Goal: Information Seeking & Learning: Stay updated

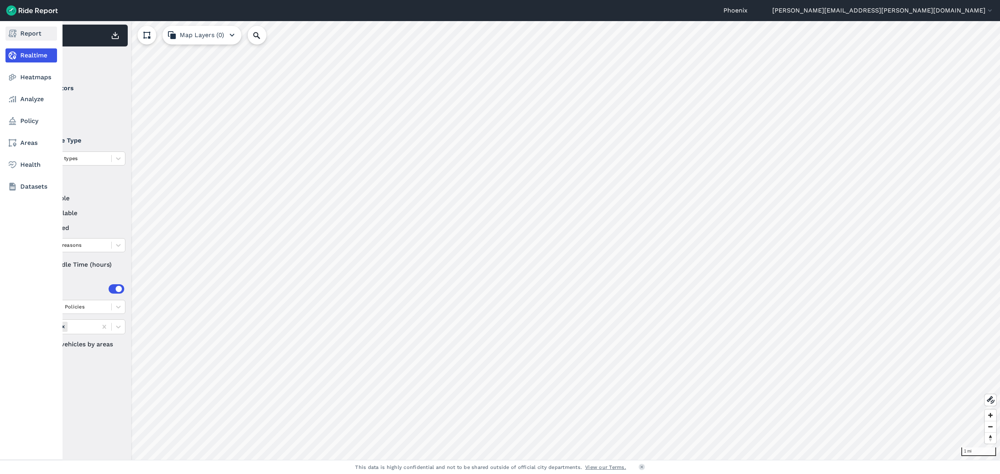
click at [30, 36] on link "Report" at bounding box center [31, 34] width 52 height 14
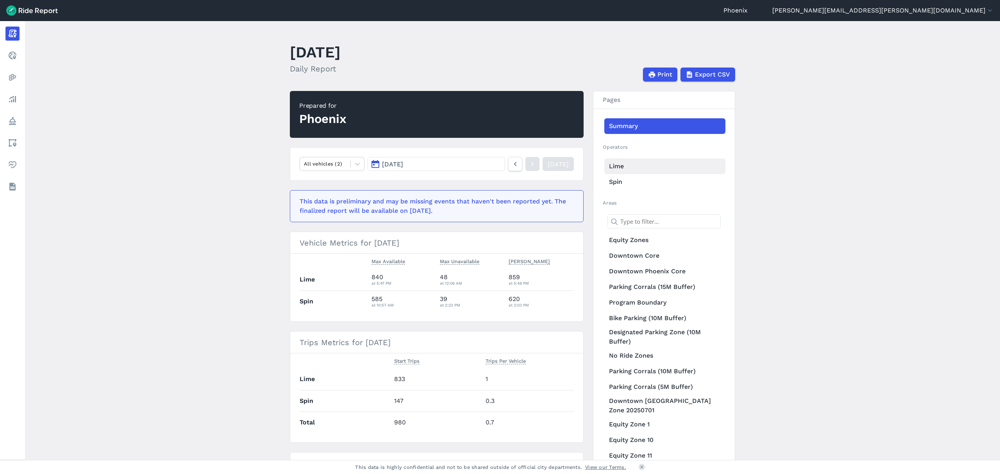
click at [615, 169] on link "Lime" at bounding box center [664, 167] width 121 height 16
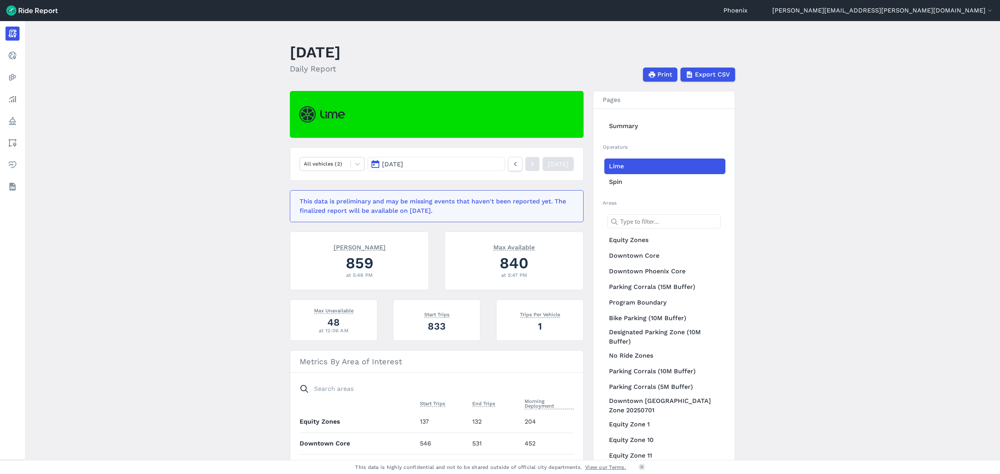
click at [403, 163] on span "[DATE]" at bounding box center [392, 163] width 21 height 7
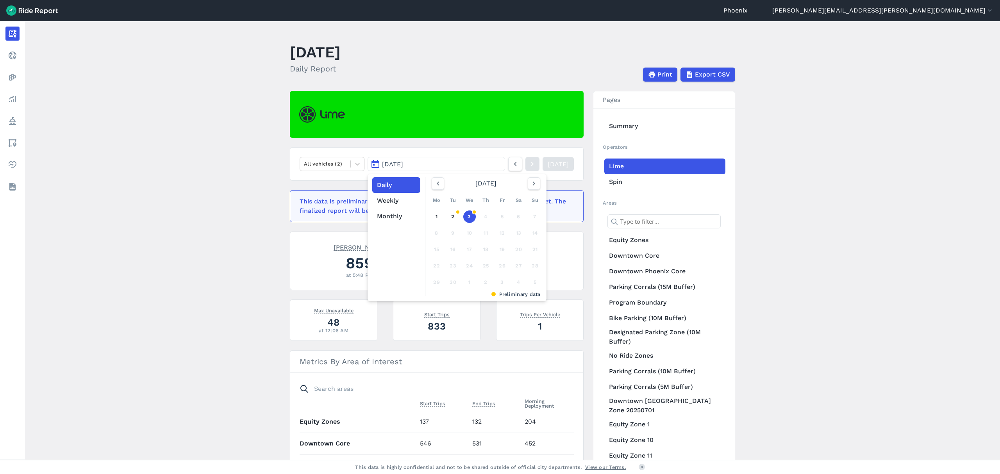
click at [444, 186] on div "[DATE]" at bounding box center [485, 183] width 115 height 12
click at [437, 185] on use "button" at bounding box center [437, 184] width 2 height 4
click at [438, 284] on link "25" at bounding box center [436, 282] width 12 height 12
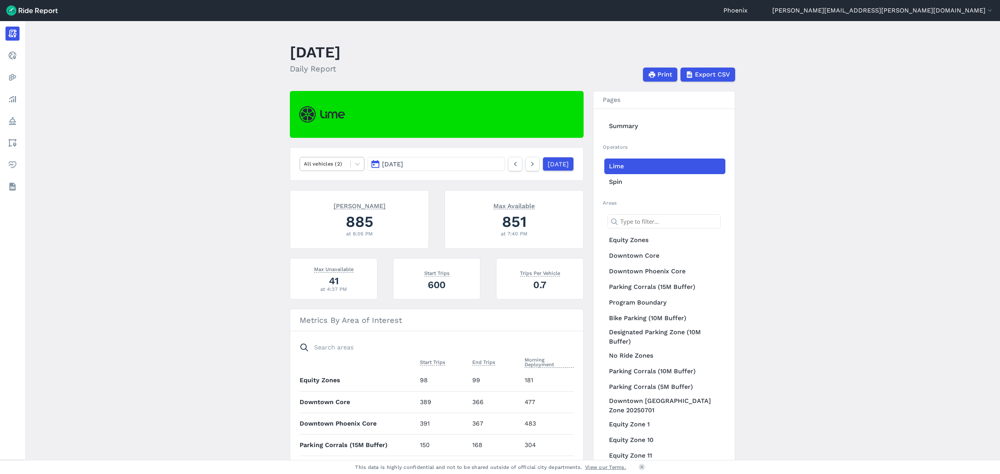
click at [345, 168] on div "All vehicles (2)" at bounding box center [325, 164] width 50 height 12
click at [337, 182] on div "E-Bikes" at bounding box center [331, 183] width 65 height 14
click at [351, 164] on div at bounding box center [357, 163] width 13 height 13
click at [324, 163] on div at bounding box center [325, 163] width 43 height 9
click at [331, 156] on nav "E-Bikes [DATE] [DATE]" at bounding box center [437, 164] width 294 height 34
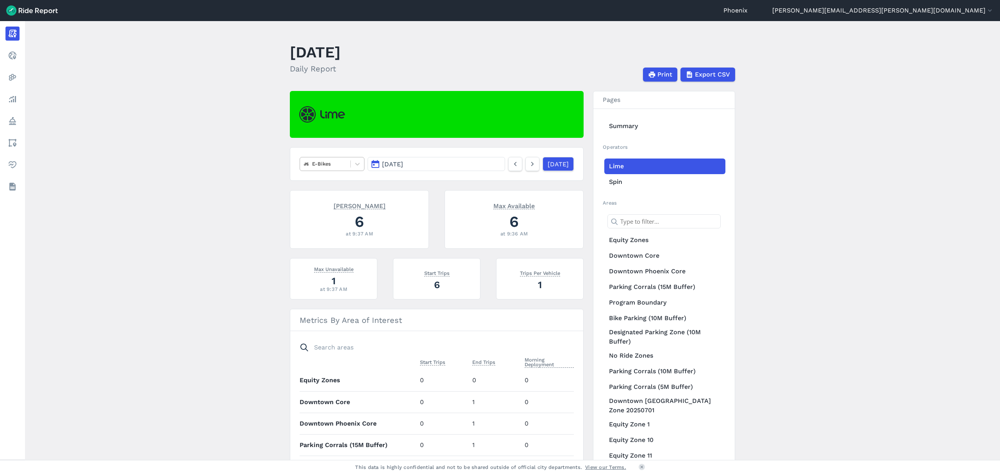
click at [334, 163] on div at bounding box center [325, 163] width 43 height 9
click at [337, 185] on div "All vehicles (2)" at bounding box center [331, 183] width 65 height 14
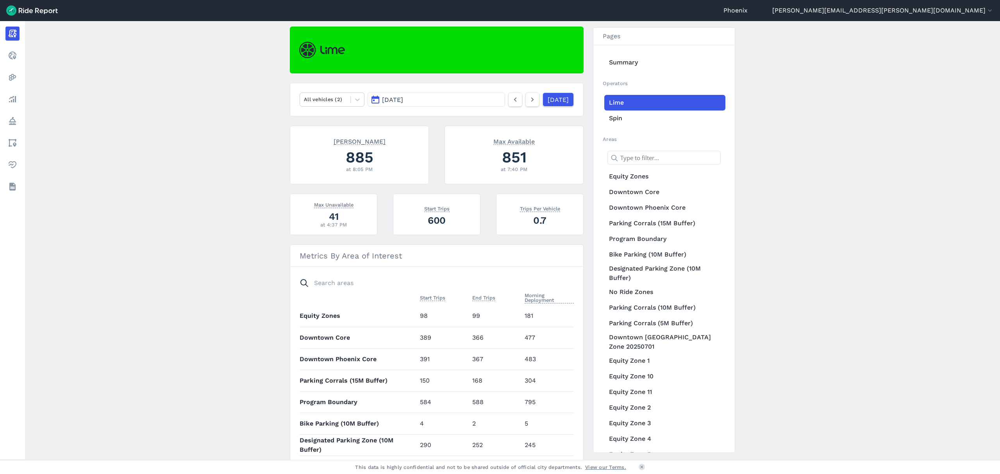
scroll to position [105, 0]
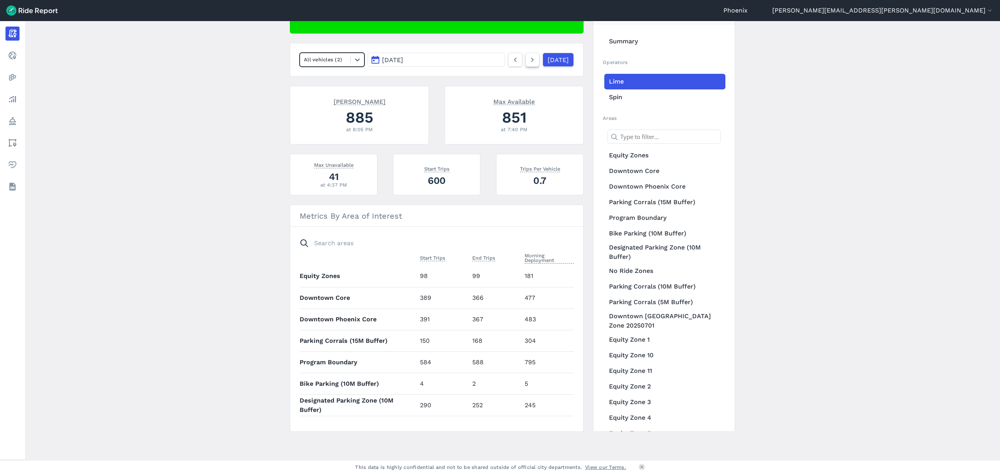
click at [527, 61] on link at bounding box center [532, 60] width 14 height 14
click at [353, 59] on icon at bounding box center [357, 60] width 8 height 8
click at [335, 80] on div "E-Bikes" at bounding box center [331, 78] width 65 height 14
click at [342, 59] on div at bounding box center [325, 59] width 43 height 9
click at [341, 78] on div "All vehicles (2)" at bounding box center [331, 78] width 65 height 14
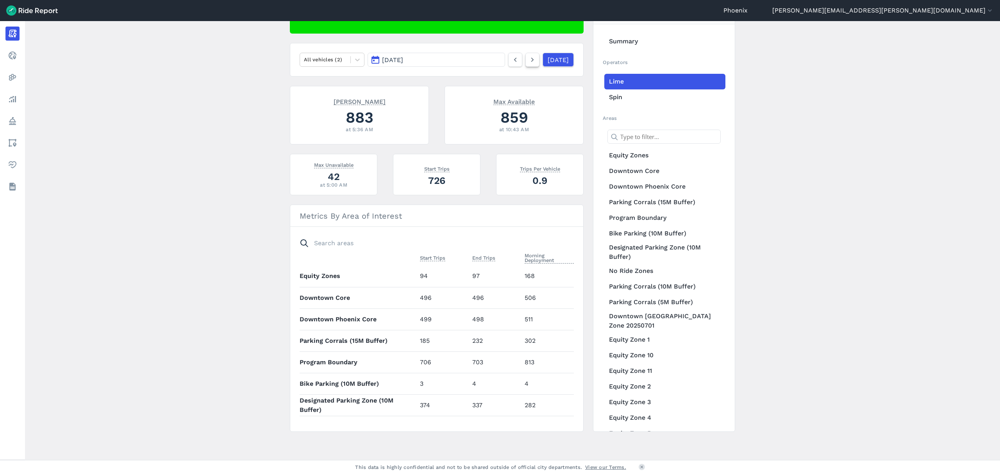
click at [528, 61] on icon at bounding box center [532, 59] width 9 height 9
click at [514, 59] on use at bounding box center [515, 60] width 3 height 4
click at [333, 57] on div at bounding box center [325, 59] width 43 height 9
click at [333, 78] on div "E-Bikes" at bounding box center [331, 78] width 65 height 14
click at [528, 59] on icon at bounding box center [532, 59] width 9 height 9
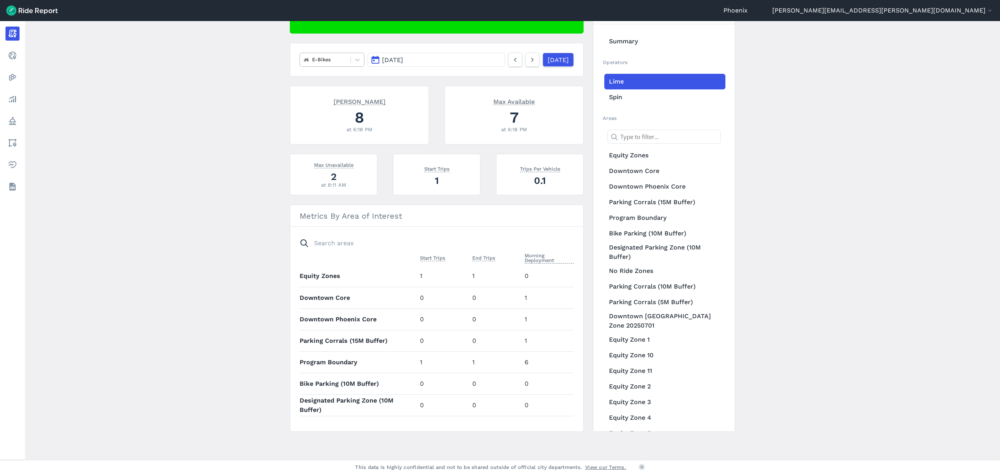
click at [330, 58] on div at bounding box center [325, 59] width 43 height 9
click at [333, 81] on div "All vehicles (2)" at bounding box center [331, 78] width 65 height 14
click at [511, 55] on icon at bounding box center [515, 59] width 9 height 9
click at [528, 59] on icon at bounding box center [532, 59] width 9 height 9
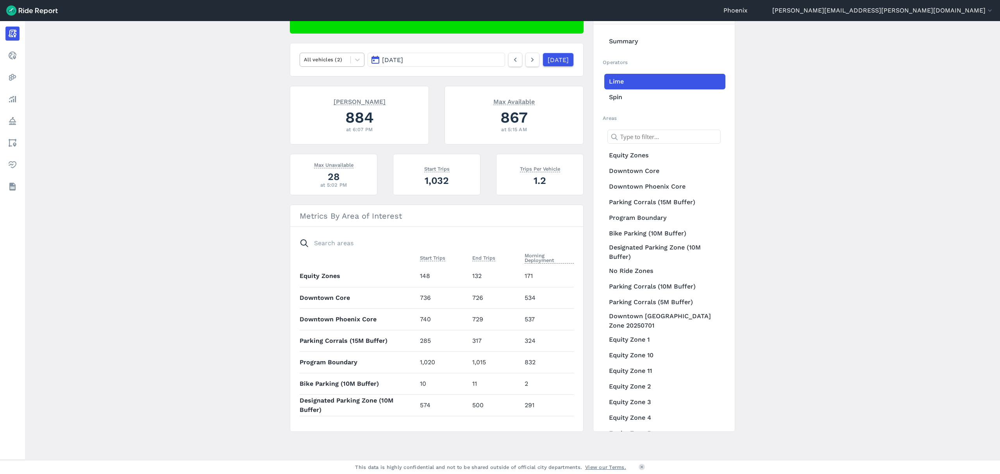
click at [332, 57] on div at bounding box center [325, 59] width 43 height 9
click at [335, 80] on div "E-Bikes" at bounding box center [331, 78] width 65 height 14
click at [528, 59] on icon at bounding box center [532, 59] width 9 height 9
click at [356, 57] on icon at bounding box center [357, 60] width 8 height 8
click at [344, 92] on div "Scooters" at bounding box center [331, 92] width 65 height 14
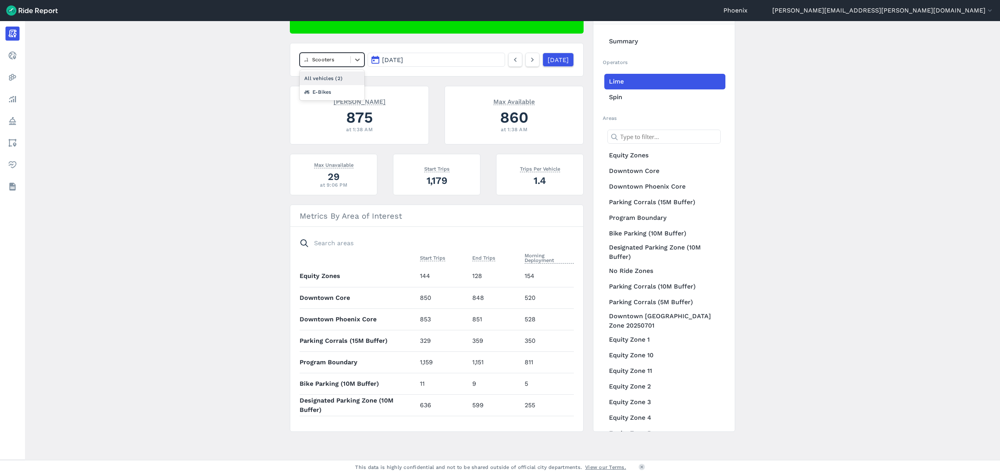
click at [342, 60] on div at bounding box center [325, 59] width 43 height 9
click at [342, 72] on div "All vehicles (2)" at bounding box center [331, 78] width 65 height 14
click at [531, 58] on use at bounding box center [532, 60] width 3 height 4
click at [334, 55] on div at bounding box center [325, 59] width 43 height 9
click at [323, 83] on div "E-Bikes" at bounding box center [331, 78] width 65 height 14
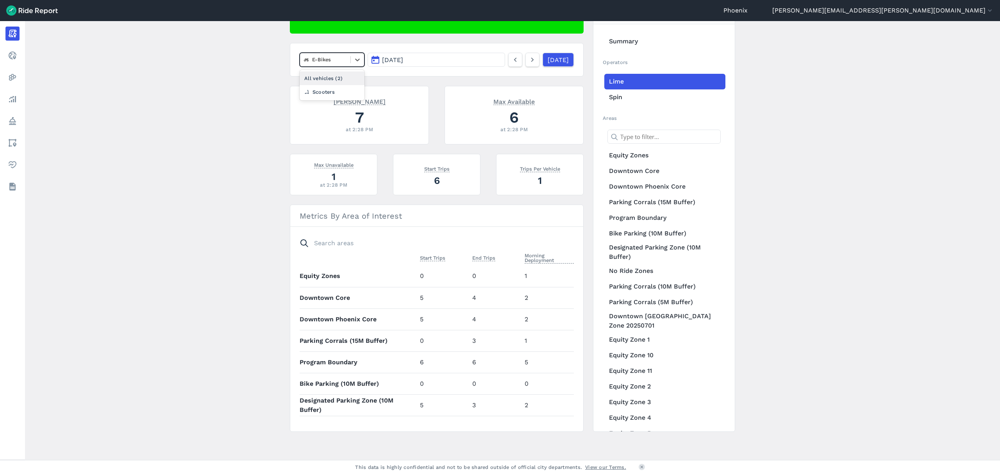
click at [331, 63] on div at bounding box center [325, 59] width 43 height 9
click at [336, 74] on div "All vehicles (2)" at bounding box center [331, 78] width 65 height 14
click at [383, 59] on span "[DATE]" at bounding box center [392, 59] width 21 height 7
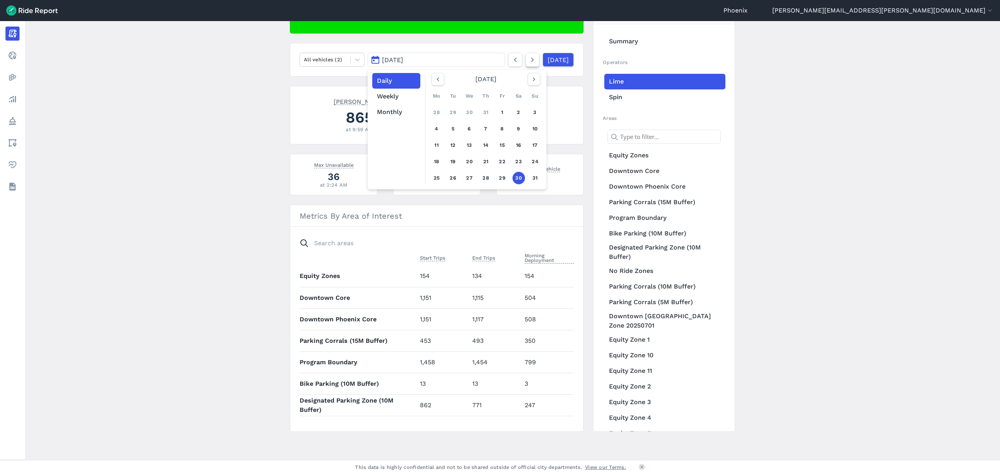
click at [528, 57] on icon at bounding box center [532, 59] width 9 height 9
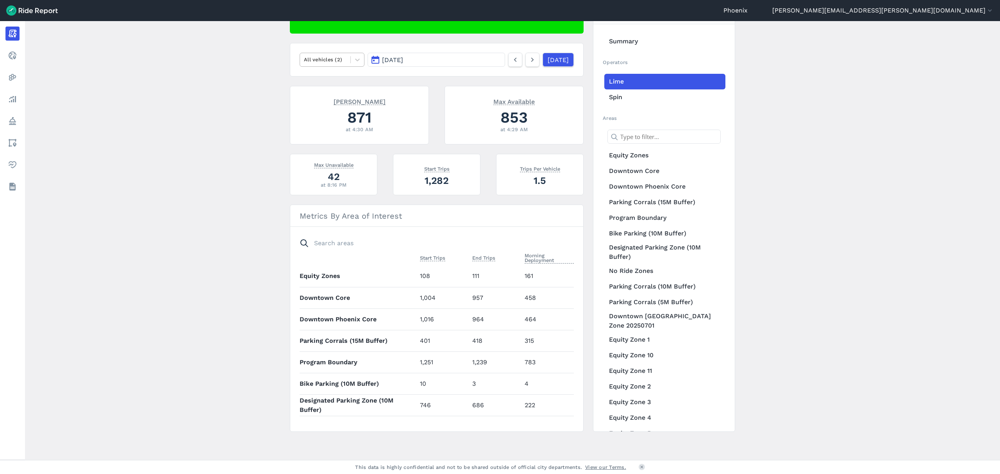
click at [325, 55] on div at bounding box center [325, 59] width 43 height 9
click at [330, 78] on div "E-Bikes" at bounding box center [331, 78] width 65 height 14
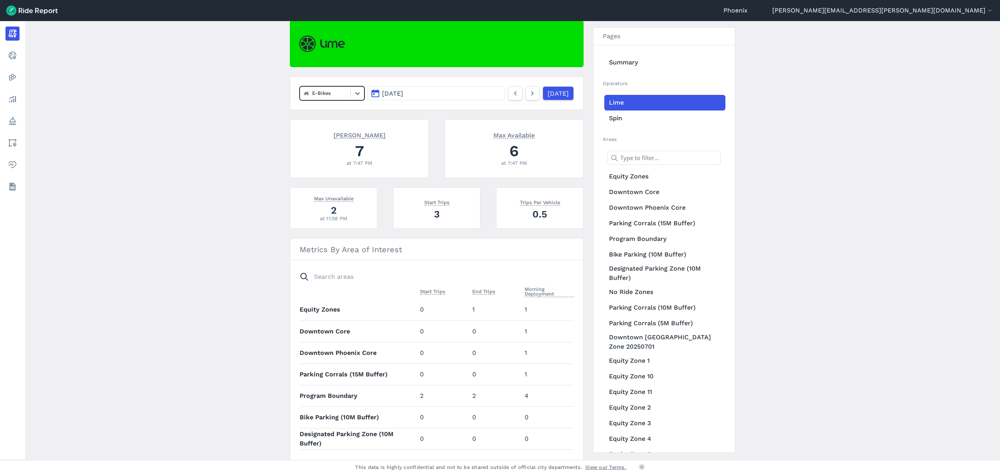
scroll to position [53, 0]
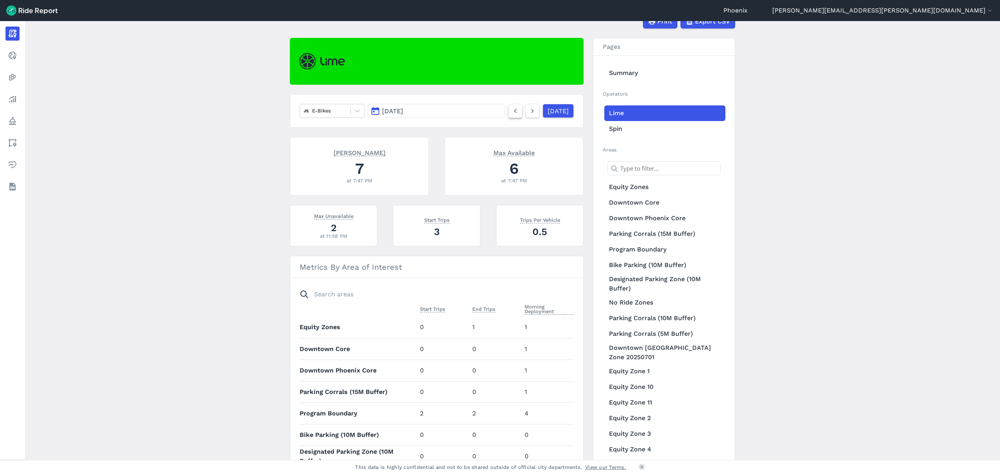
click at [511, 113] on icon at bounding box center [515, 110] width 9 height 9
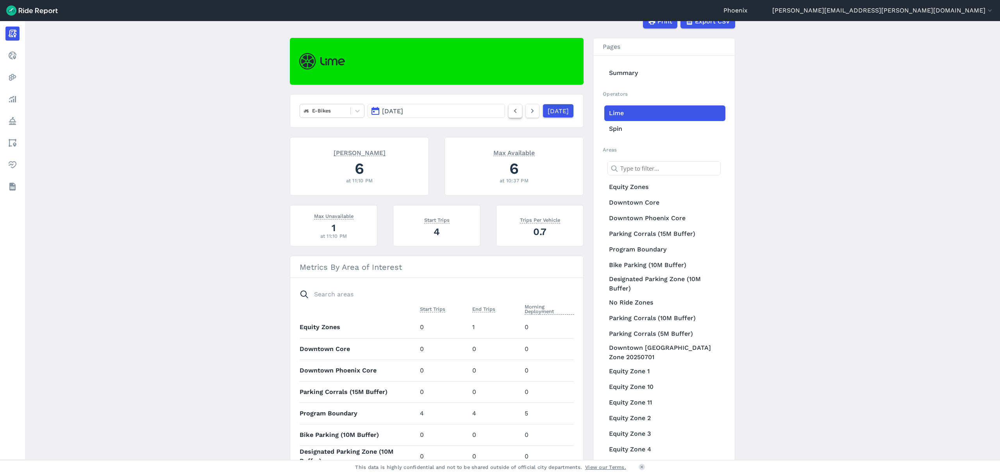
click at [511, 113] on icon at bounding box center [515, 110] width 9 height 9
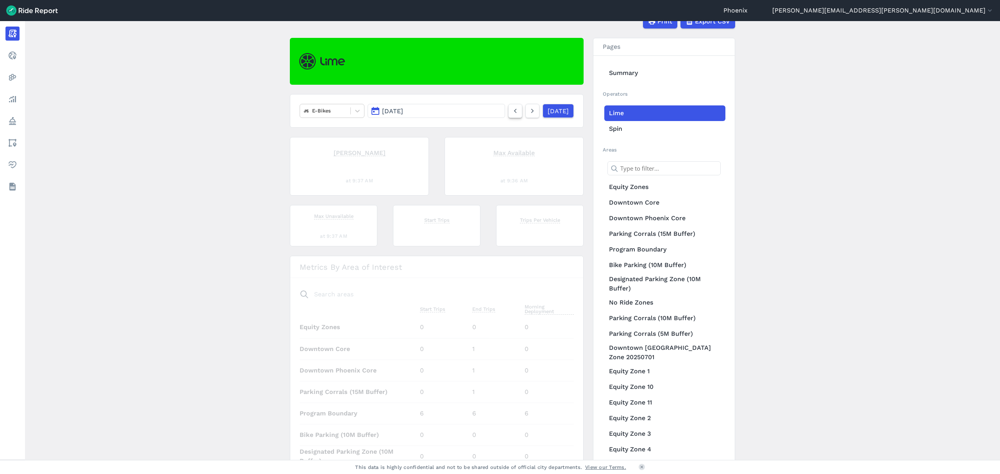
click at [511, 113] on icon at bounding box center [515, 110] width 9 height 9
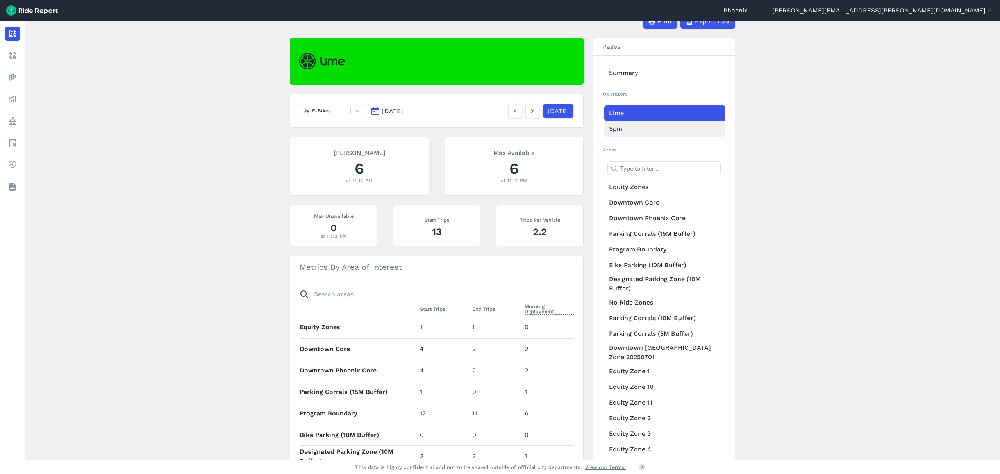
click at [625, 128] on link "Spin" at bounding box center [664, 129] width 121 height 16
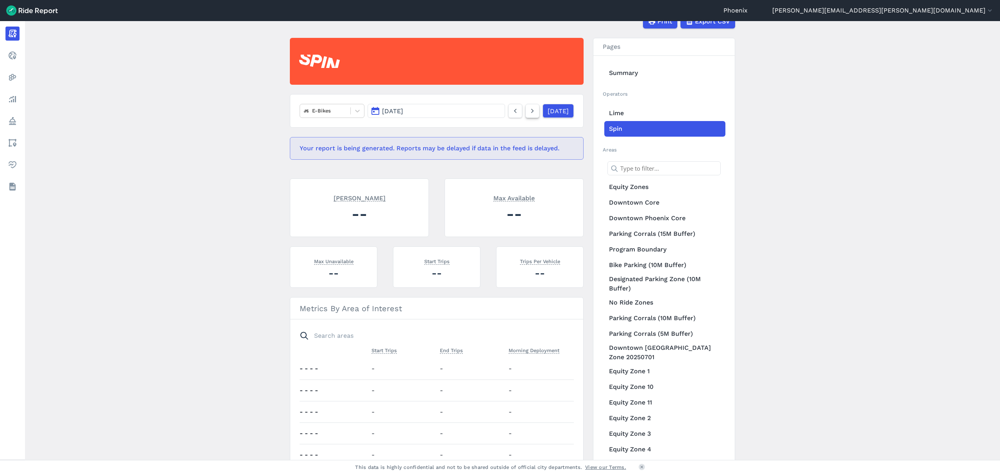
click at [528, 107] on icon at bounding box center [532, 110] width 9 height 9
click at [338, 107] on div at bounding box center [325, 110] width 43 height 9
click at [343, 134] on div "All vehicles (2)" at bounding box center [331, 130] width 65 height 14
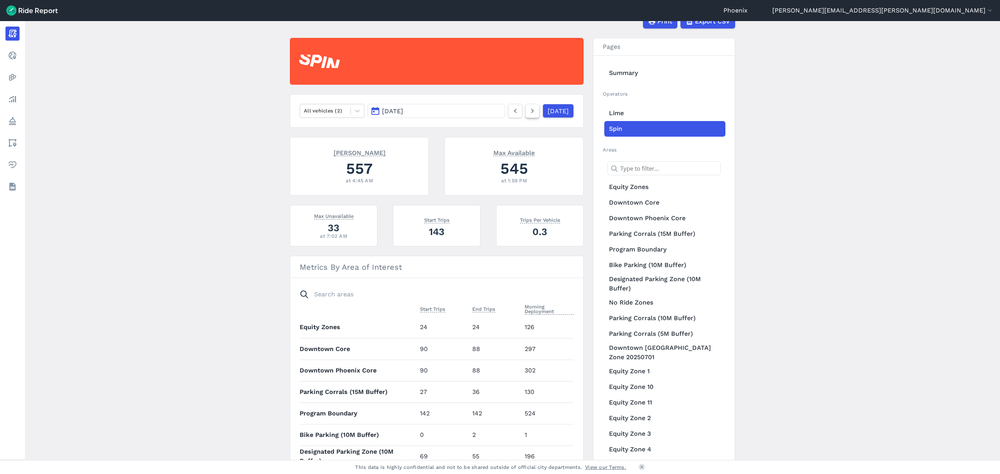
click at [528, 110] on icon at bounding box center [532, 110] width 9 height 9
click at [528, 106] on icon at bounding box center [532, 110] width 9 height 9
click at [528, 111] on icon at bounding box center [532, 110] width 9 height 9
click at [528, 116] on icon at bounding box center [532, 110] width 9 height 9
click at [528, 108] on icon at bounding box center [532, 110] width 9 height 9
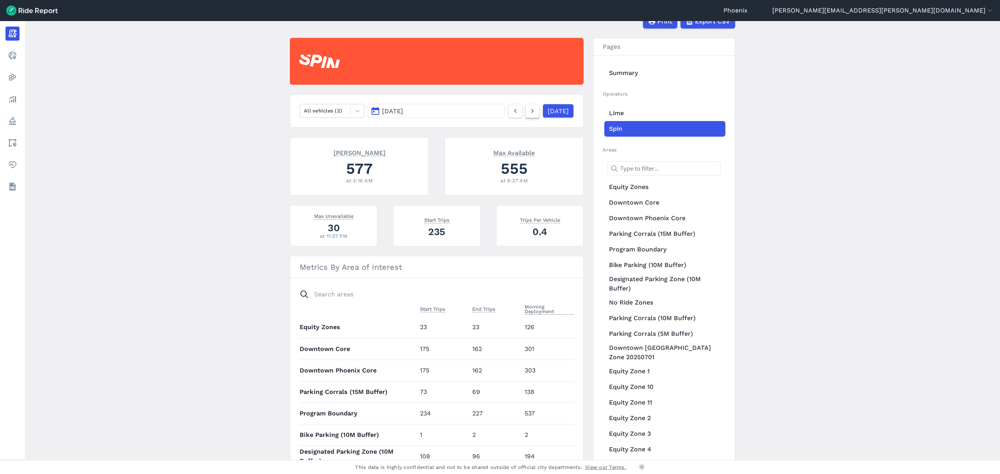
click at [525, 105] on link at bounding box center [532, 111] width 14 height 14
